Goal: Task Accomplishment & Management: Manage account settings

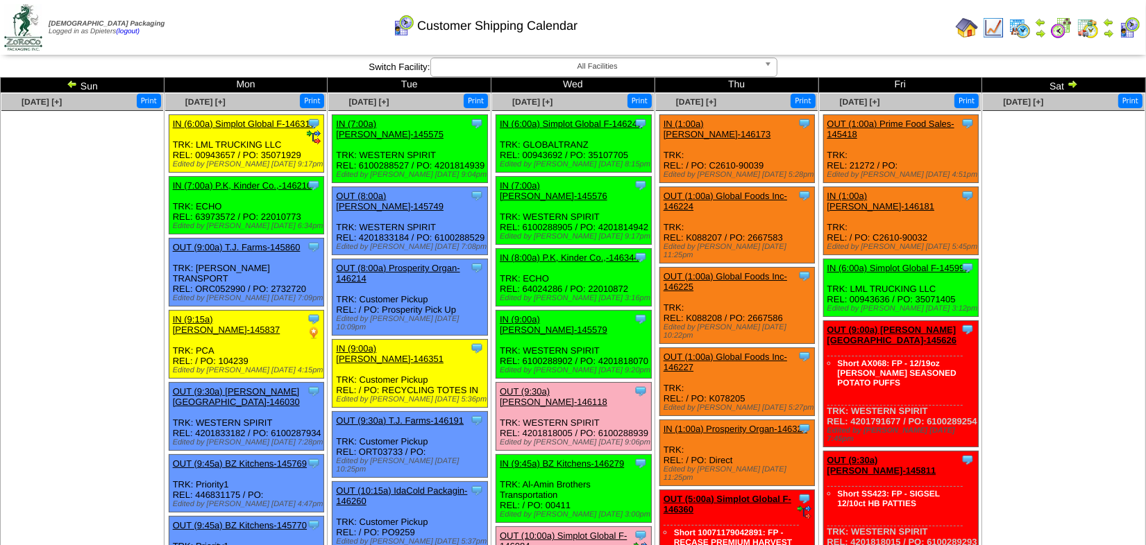
click at [1060, 226] on ul at bounding box center [1064, 215] width 162 height 208
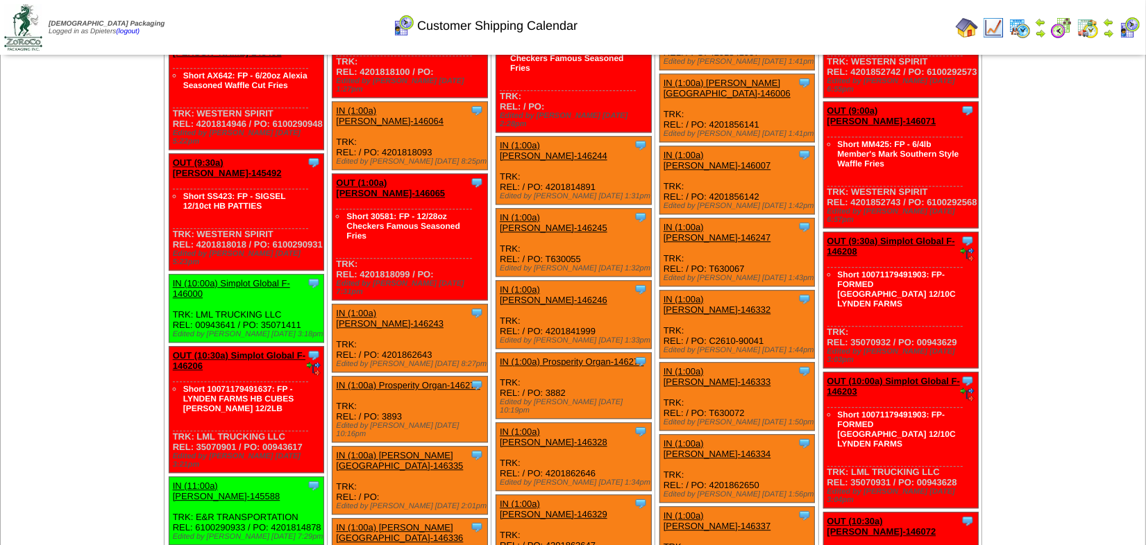
scroll to position [3691, 0]
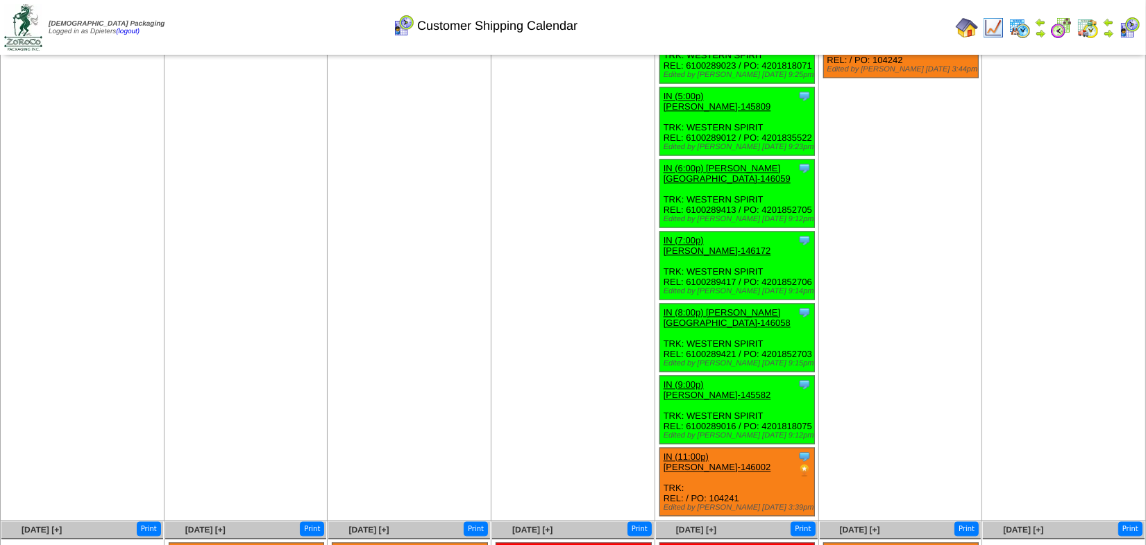
scroll to position [3414, 0]
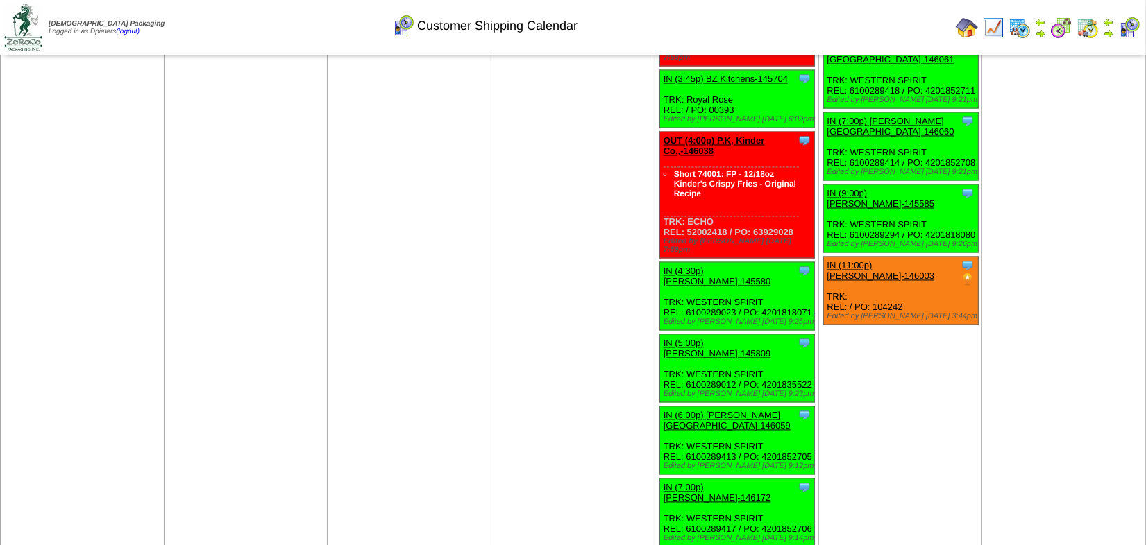
scroll to position [753, 0]
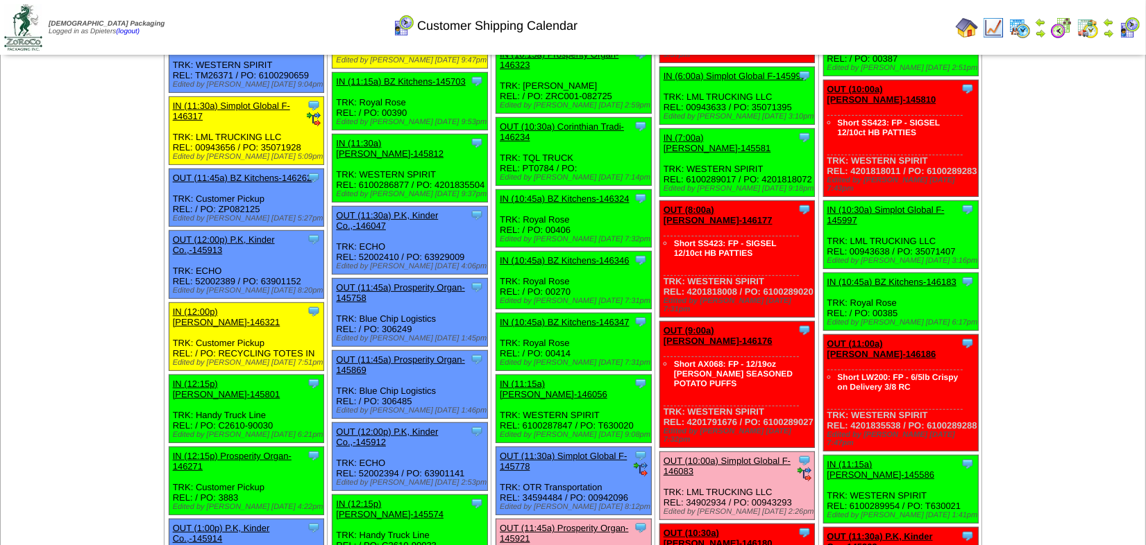
scroll to position [568, 0]
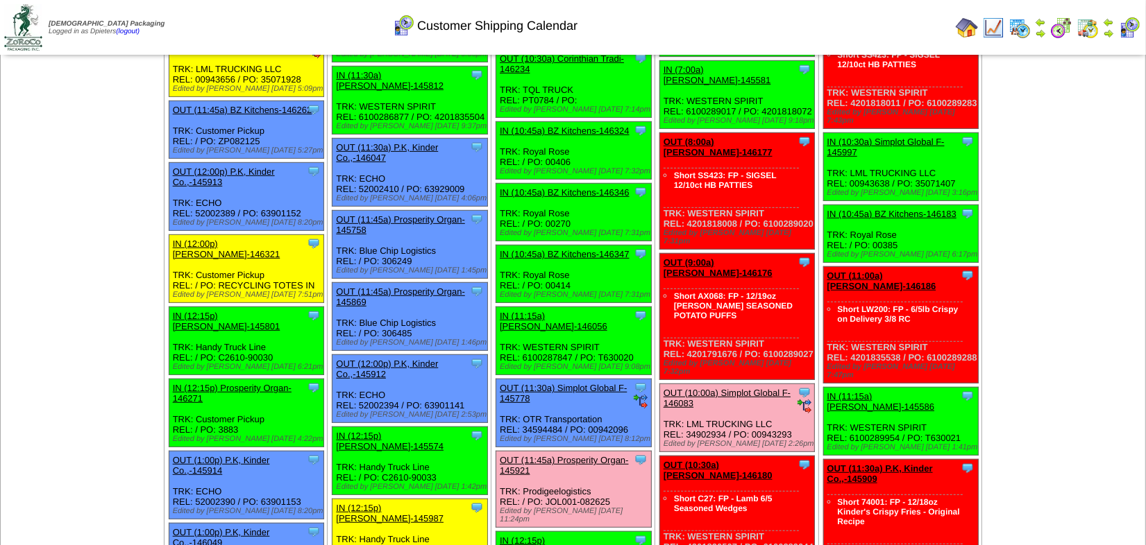
scroll to position [631, 0]
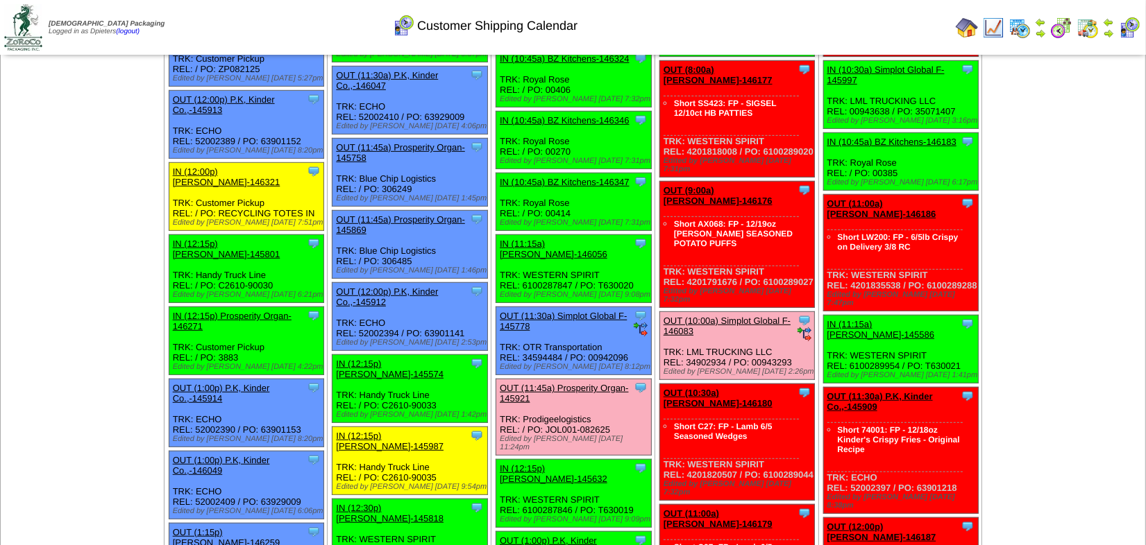
scroll to position [756, 0]
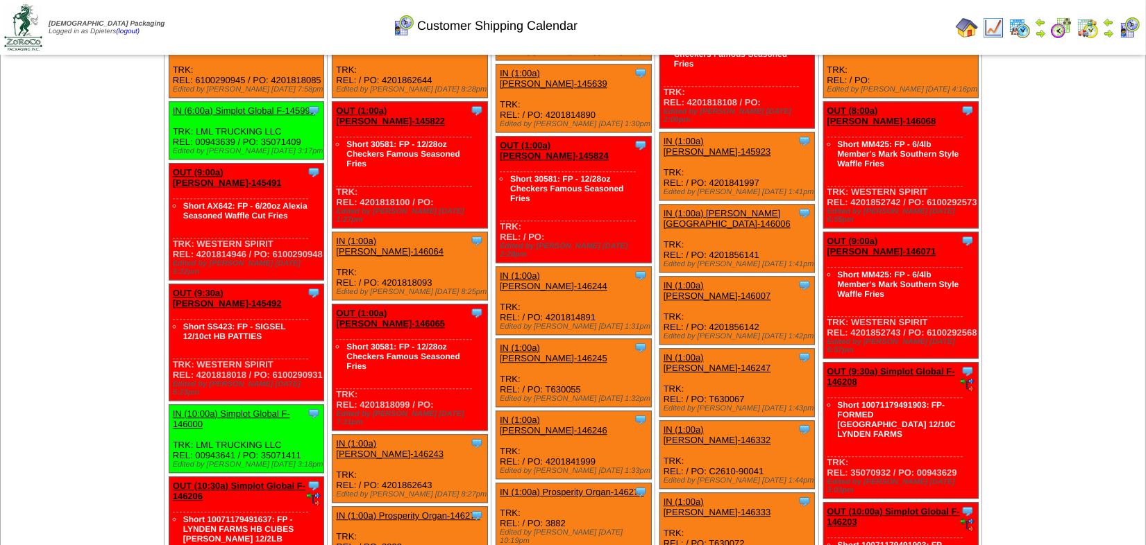
scroll to position [498, 0]
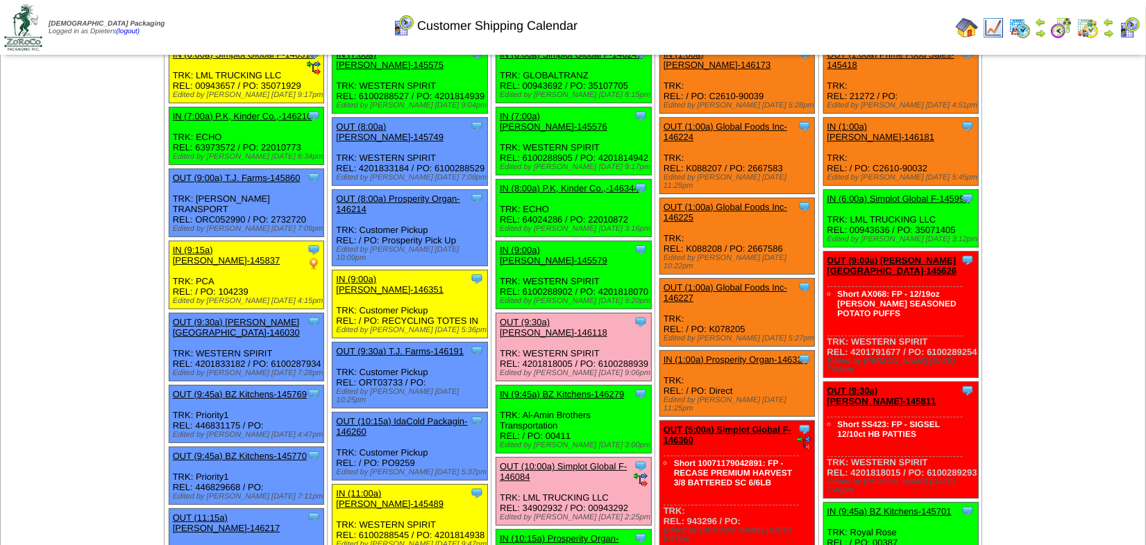
scroll to position [0, 0]
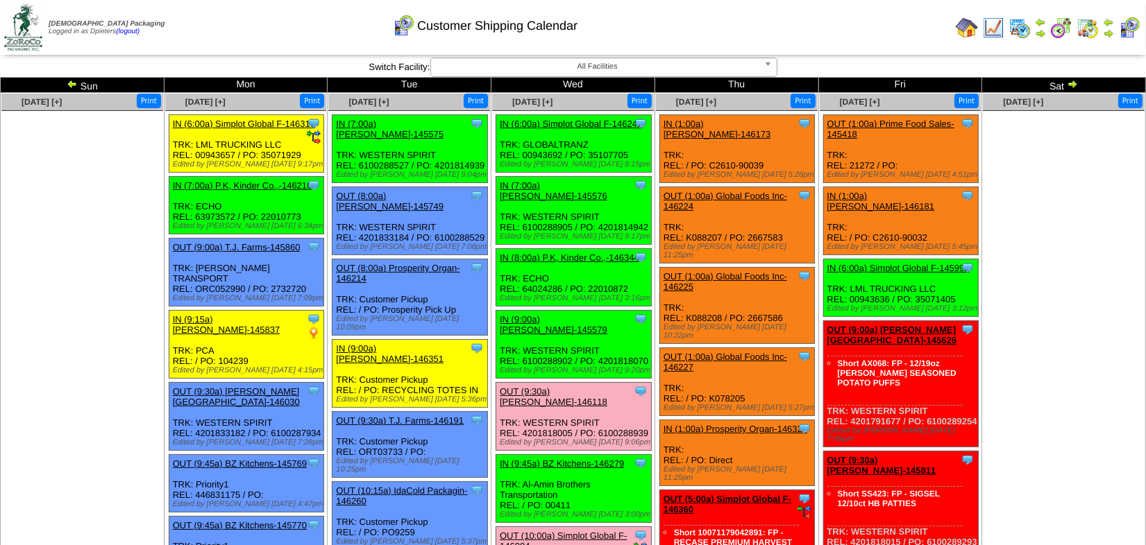
click at [67, 78] on td "Sun" at bounding box center [83, 85] width 164 height 15
click at [74, 86] on img at bounding box center [72, 83] width 11 height 11
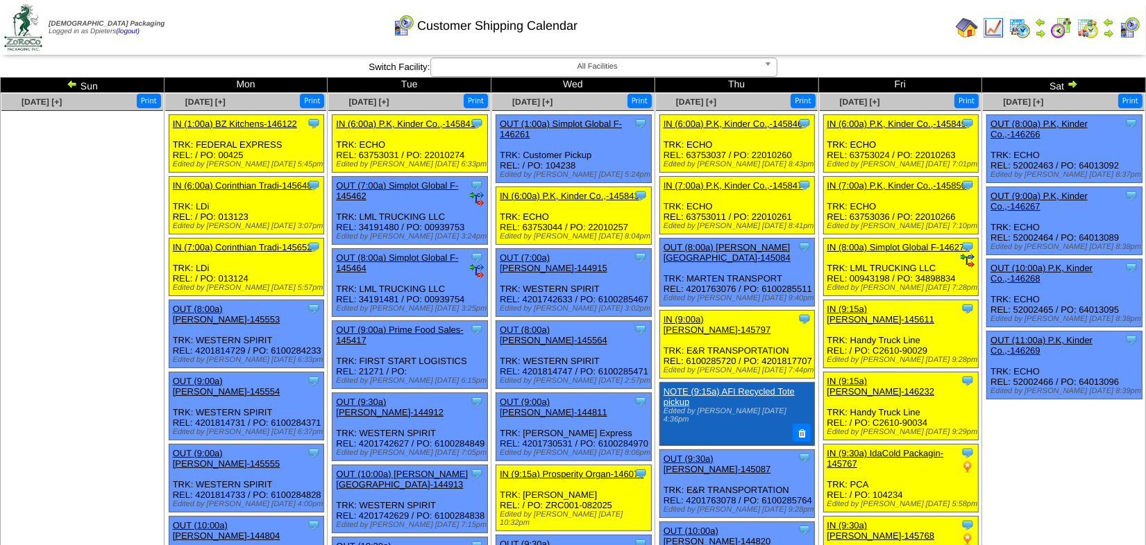
click at [121, 305] on ul at bounding box center [82, 215] width 162 height 208
click at [117, 281] on ul at bounding box center [82, 215] width 162 height 208
click at [1074, 81] on img at bounding box center [1072, 83] width 11 height 11
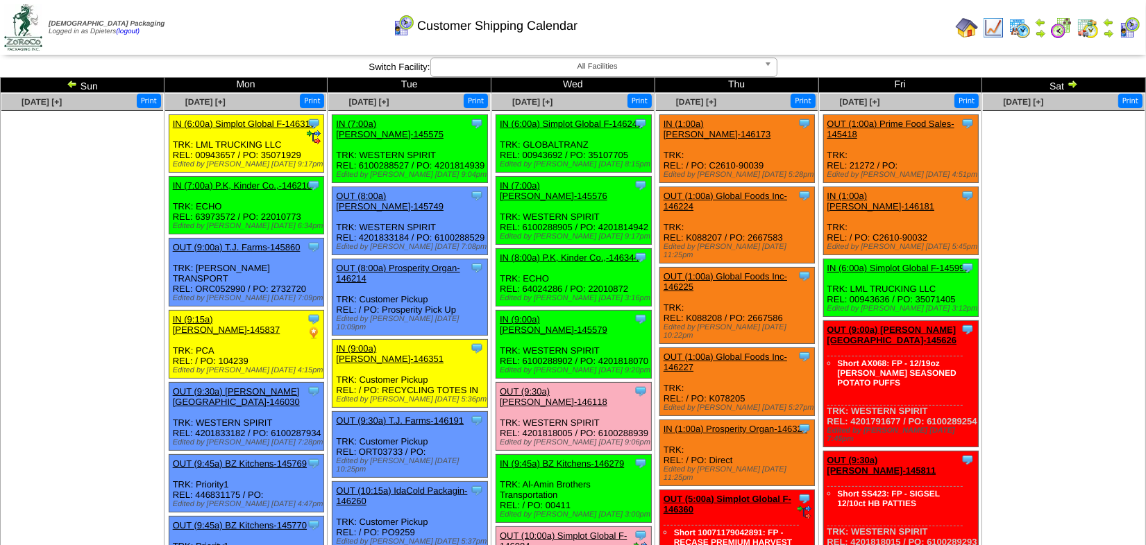
click at [133, 303] on ul at bounding box center [82, 215] width 162 height 208
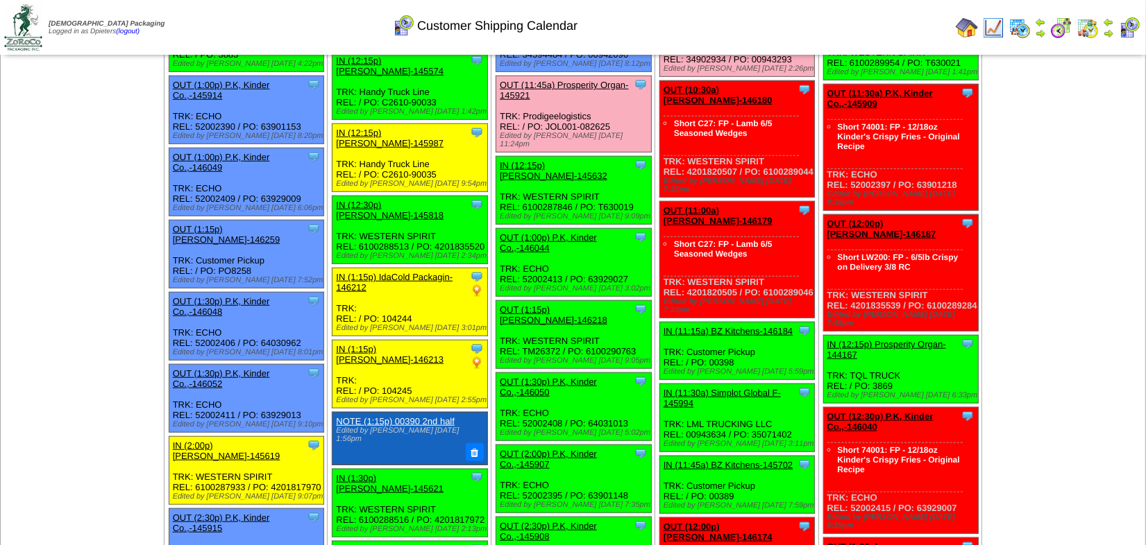
scroll to position [1009, 0]
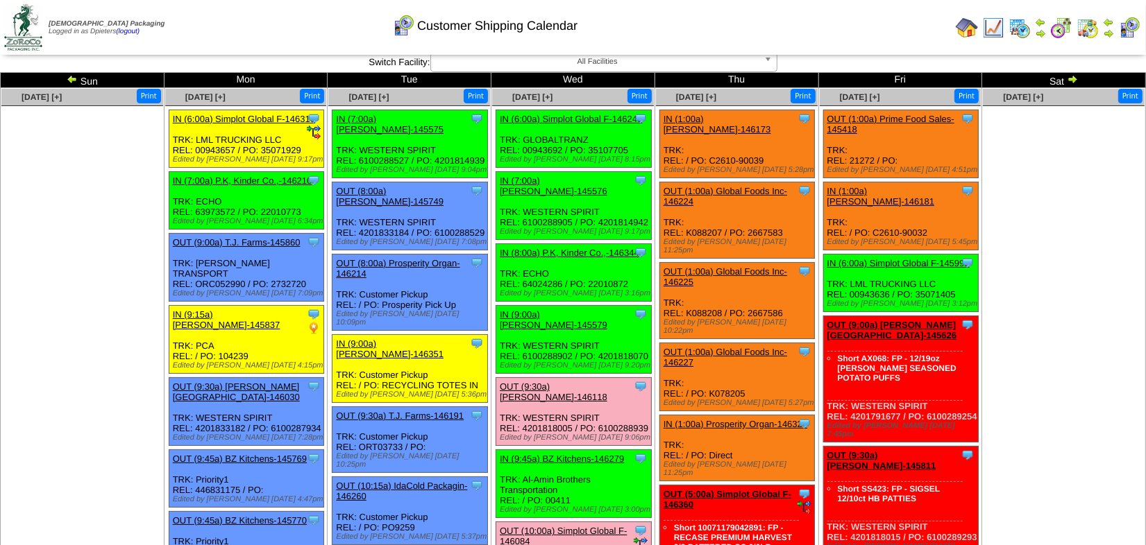
scroll to position [0, 0]
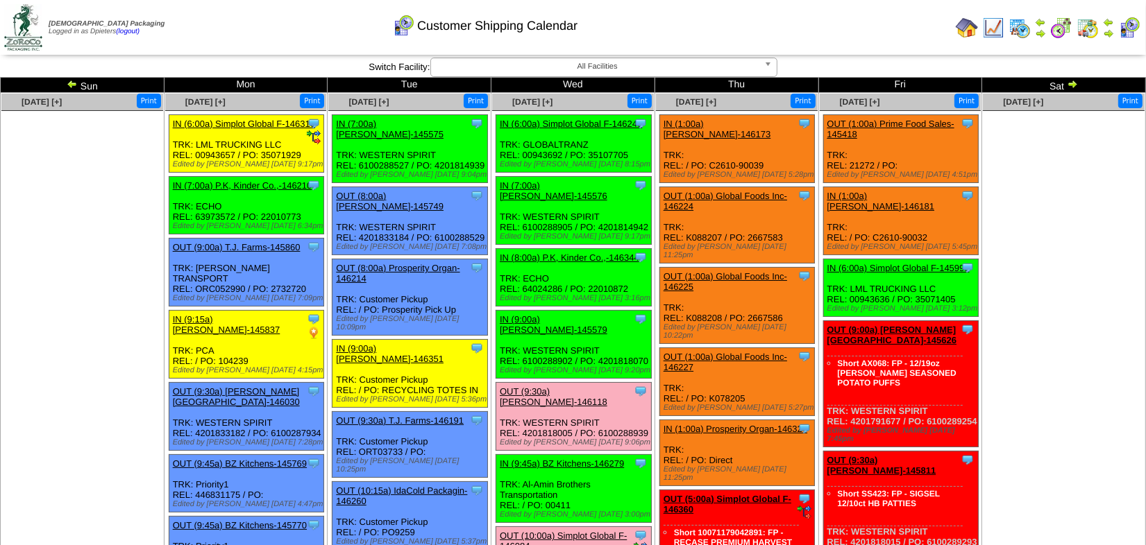
click at [75, 83] on img at bounding box center [72, 83] width 11 height 11
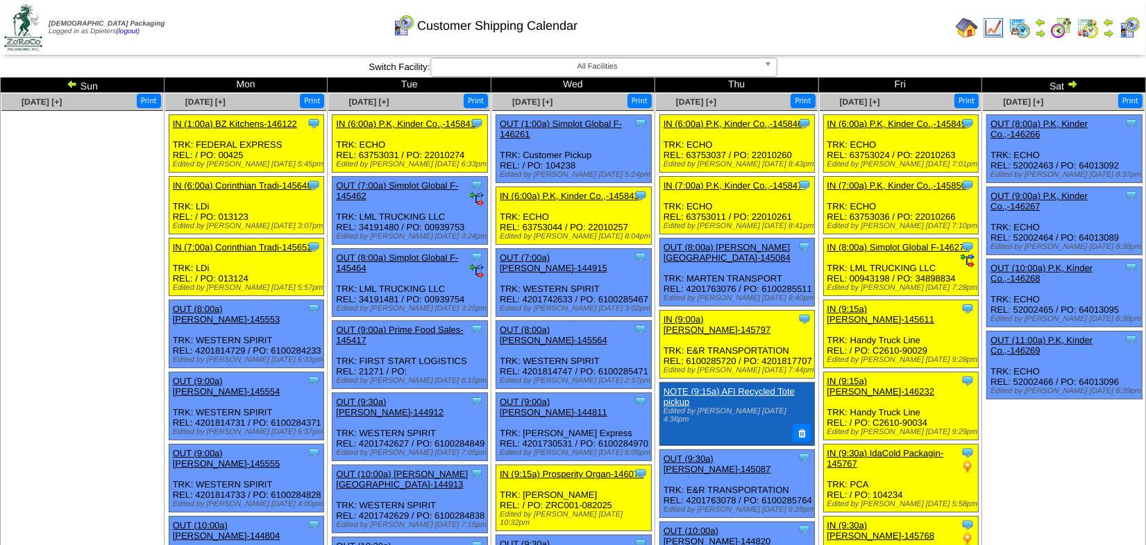
click at [96, 230] on ul at bounding box center [82, 215] width 162 height 208
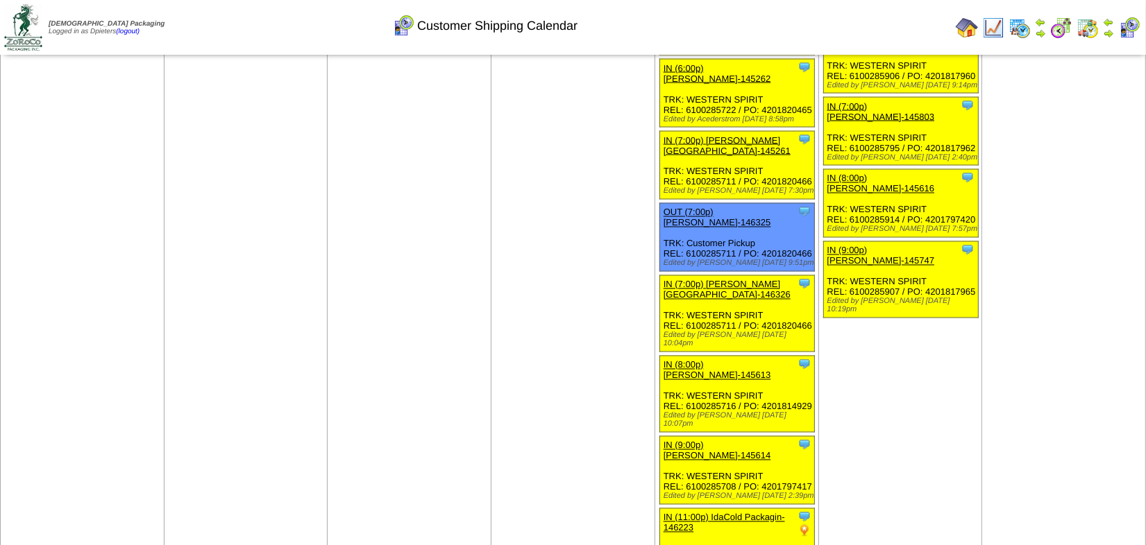
scroll to position [2738, 0]
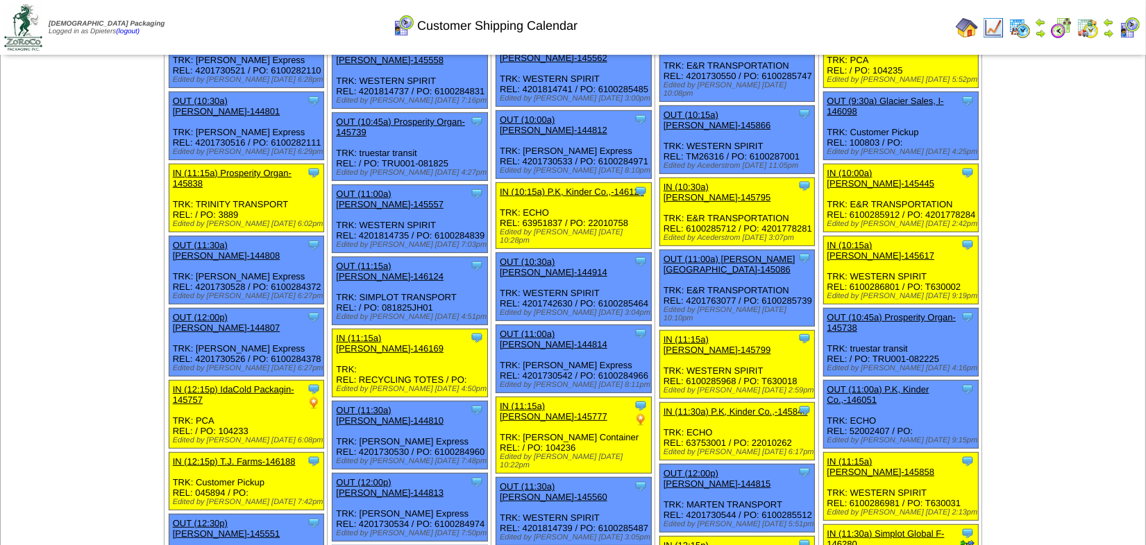
scroll to position [0, 0]
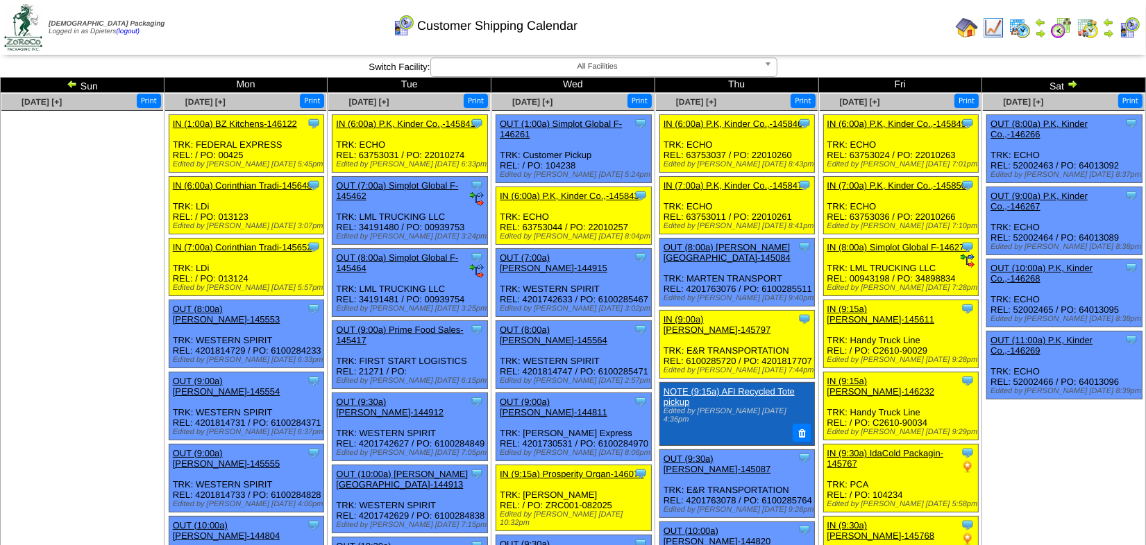
click at [1076, 87] on img at bounding box center [1072, 83] width 11 height 11
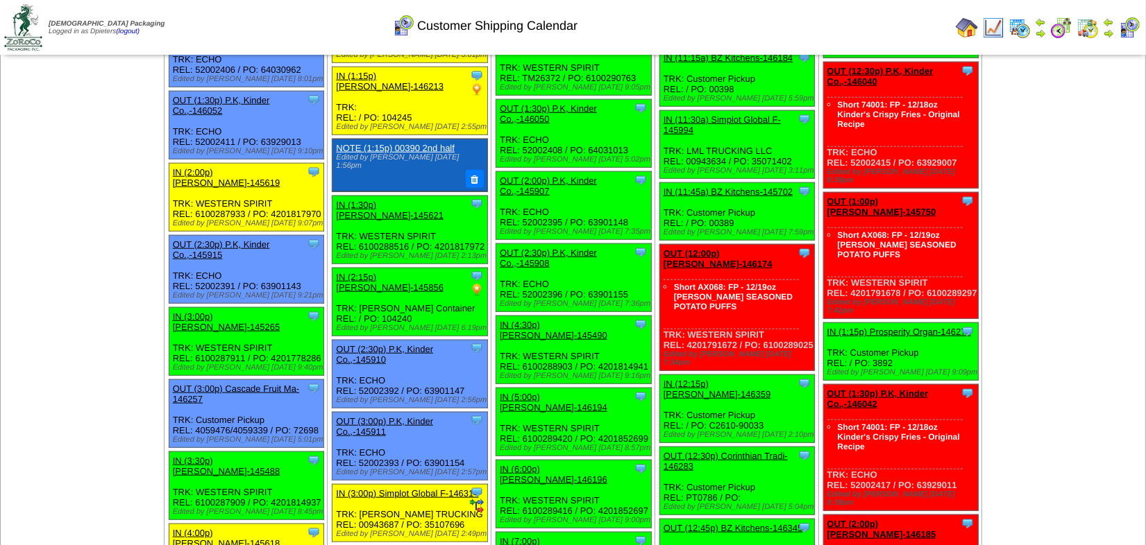
scroll to position [1325, 0]
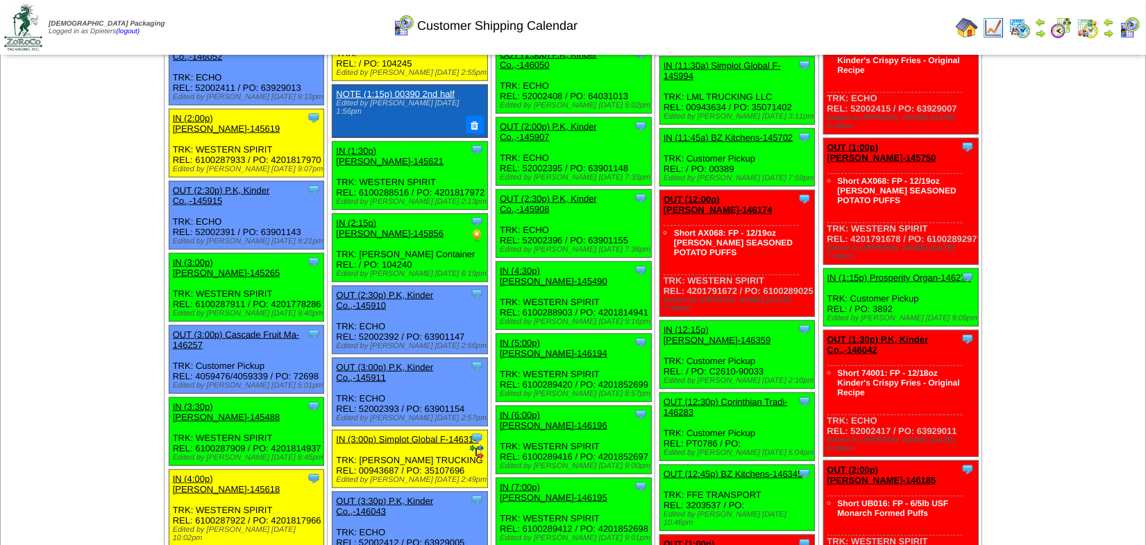
click at [83, 380] on td "[DATE] [+] Print" at bounding box center [83, 371] width 164 height 3206
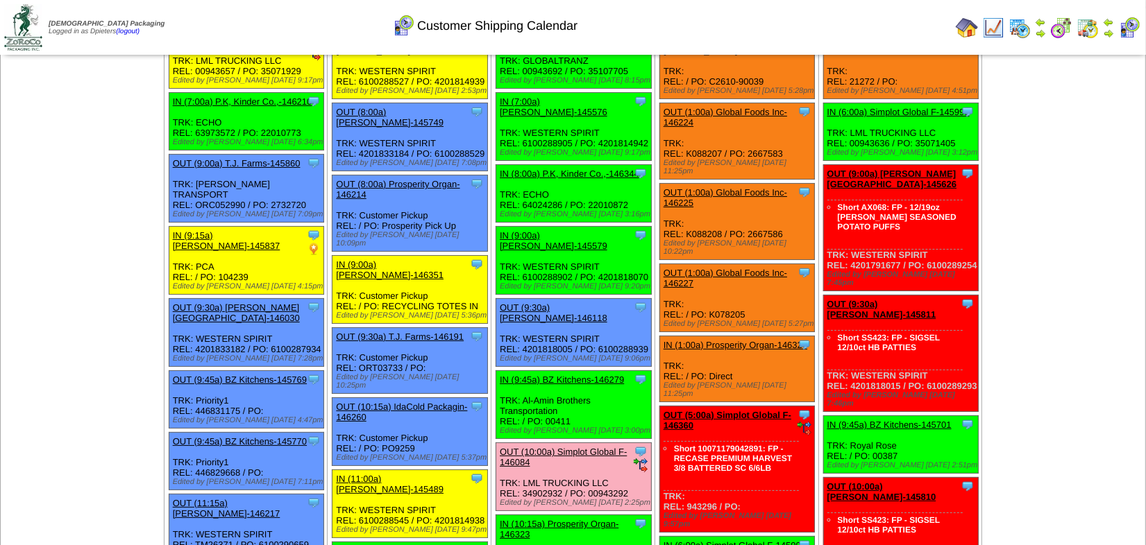
scroll to position [0, 0]
